Goal: Obtain resource: Download file/media

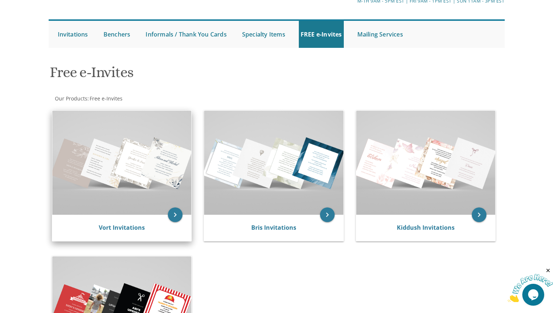
click at [80, 188] on img at bounding box center [121, 163] width 139 height 104
click at [135, 228] on link "Vort Invitations" at bounding box center [122, 228] width 46 height 8
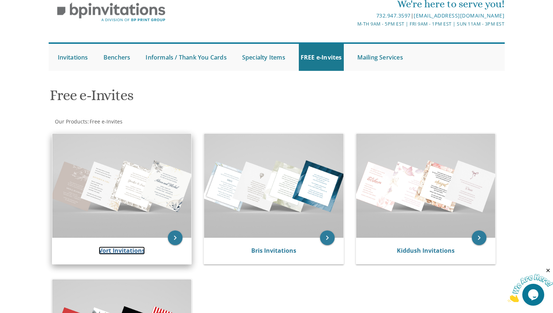
scroll to position [58, 0]
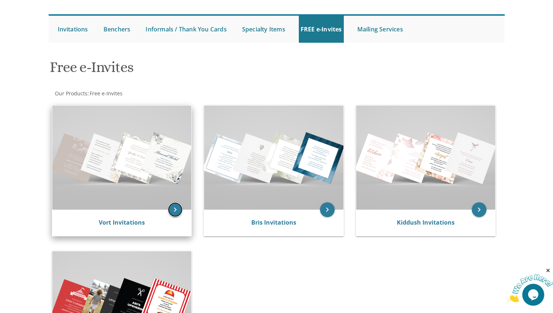
click at [179, 205] on icon "keyboard_arrow_right" at bounding box center [175, 209] width 15 height 15
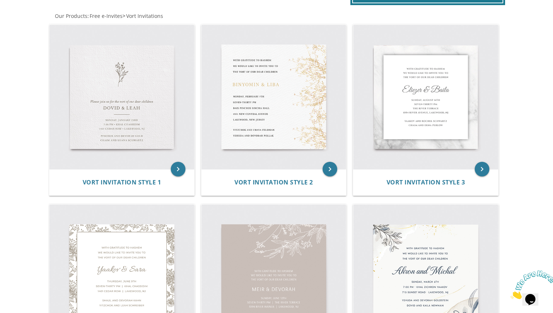
scroll to position [147, 0]
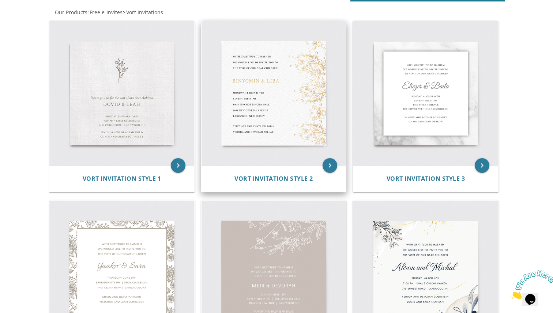
click at [268, 56] on img at bounding box center [273, 93] width 145 height 145
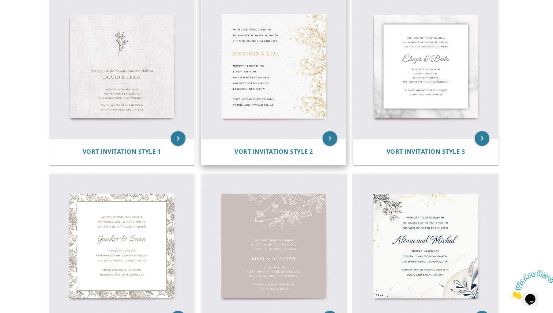
scroll to position [183, 0]
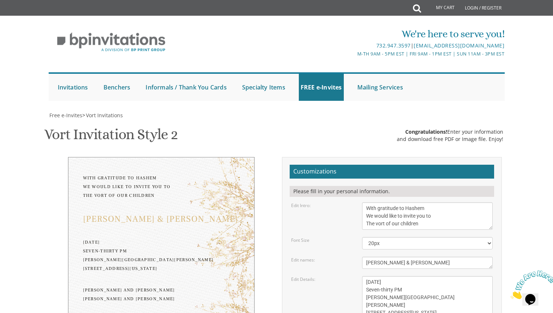
scroll to position [120, 0]
click at [400, 202] on textarea "With gratitude to Hashem We would like to invite you to The vort of our children" at bounding box center [427, 215] width 131 height 27
type textarea "Please join us for the aufruf of our son"
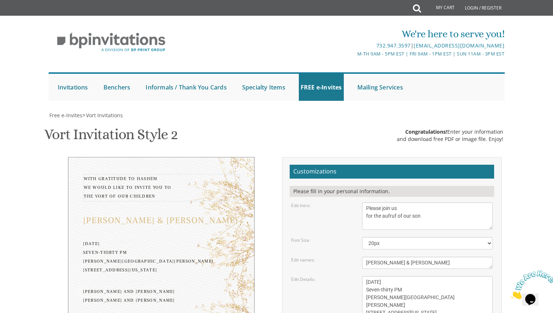
click at [392, 257] on textarea "[PERSON_NAME] & [PERSON_NAME]" at bounding box center [427, 263] width 131 height 12
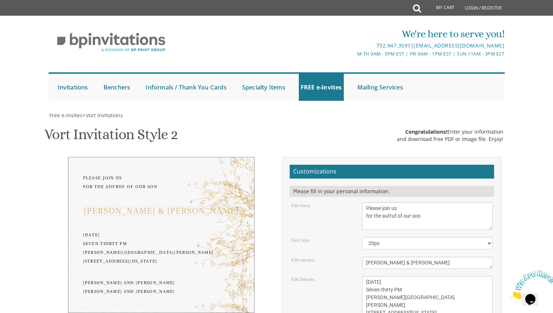
click at [392, 257] on textarea "[PERSON_NAME] & [PERSON_NAME]" at bounding box center [427, 263] width 131 height 12
type textarea "Nissi"
drag, startPoint x: 426, startPoint y: 192, endPoint x: 356, endPoint y: 150, distance: 82.0
click at [356, 165] on form "Customizations Please fill in your personal information. Edit Intro: With grati…" at bounding box center [391, 288] width 204 height 246
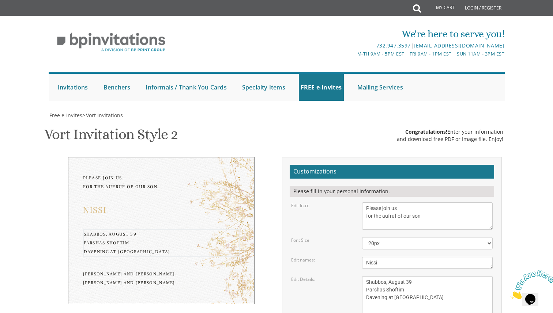
click at [413, 276] on textarea "[DATE] Seven-thirty PM [PERSON_NAME][GEOGRAPHIC_DATA][PERSON_NAME] [STREET_ADDR…" at bounding box center [427, 297] width 131 height 43
drag, startPoint x: 429, startPoint y: 179, endPoint x: 396, endPoint y: 179, distance: 32.9
click at [396, 276] on textarea "[DATE] Seven-thirty PM [PERSON_NAME][GEOGRAPHIC_DATA][PERSON_NAME] [STREET_ADDR…" at bounding box center [427, 297] width 131 height 43
paste textarea "ais [PERSON_NAME]"
type textarea "Shabbos, August 39 Parshas Shoftim Davening at Bais [PERSON_NAME] [PERSON_NAME]…"
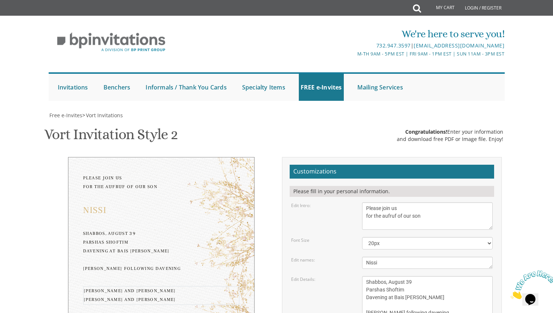
type textarea "Etzmun and [PERSON_NAME]"
click at [339, 227] on form "Customizations Please fill in your personal information. Edit Intro: With grati…" at bounding box center [391, 288] width 204 height 246
click at [397, 202] on textarea "With gratitude to Hashem We would like to invite you to The vort of our children" at bounding box center [427, 215] width 131 height 27
click at [209, 216] on div "Please join us for the aufruf of our son Nissi Shabbos, August 39 Parshas Shoft…" at bounding box center [276, 290] width 461 height 266
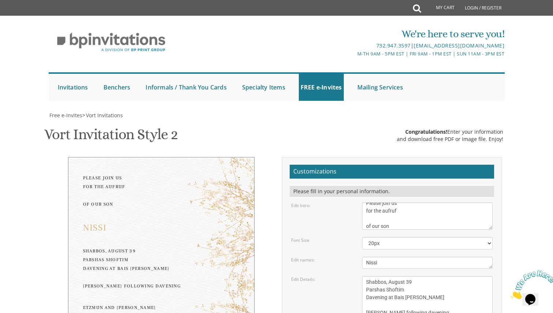
click at [378, 202] on textarea "With gratitude to Hashem We would like to invite you to The vort of our children" at bounding box center [427, 215] width 131 height 27
click at [183, 287] on div "Please join us for the aufruf of our son Nissi Shabbos, August 39 Parshas Shoft…" at bounding box center [276, 290] width 461 height 266
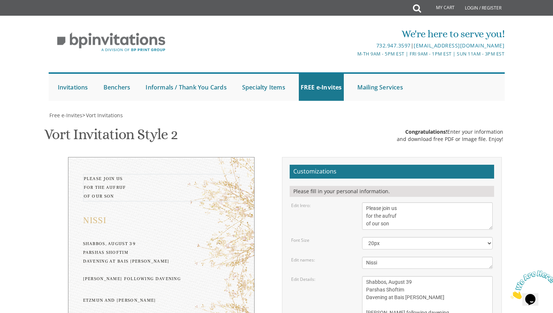
click at [367, 202] on textarea "With gratitude to Hashem We would like to invite you to The vort of our children" at bounding box center [427, 215] width 131 height 27
type textarea "Please join us for the aufruf of our son"
click at [146, 239] on div "Please join us for the aufruf of our son Nissi Shabbos, August 39 Parshas Shoft…" at bounding box center [276, 290] width 461 height 266
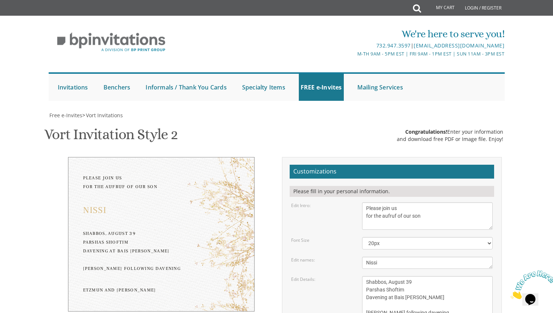
scroll to position [106, 0]
click at [410, 276] on textarea "[DATE] Seven-thirty PM [PERSON_NAME][GEOGRAPHIC_DATA][PERSON_NAME] [STREET_ADDR…" at bounding box center [427, 297] width 131 height 43
type textarea "Shabbos, [DATE] Parshas Shoftim Davening at Bais [PERSON_NAME] [PERSON_NAME] fo…"
click at [103, 236] on div "Please join us for the aufruf of our son Nissi Shabbos, August 39 Parshas Shoft…" at bounding box center [276, 290] width 461 height 266
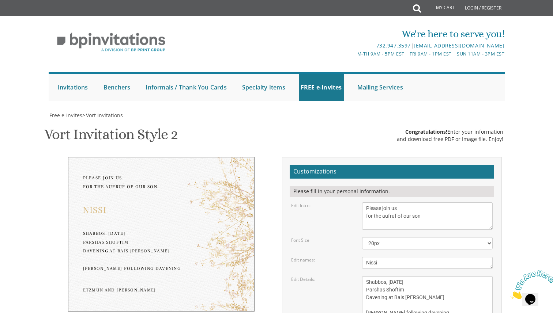
type input "[EMAIL_ADDRESS][DOMAIN_NAME]"
